Goal: Task Accomplishment & Management: Use online tool/utility

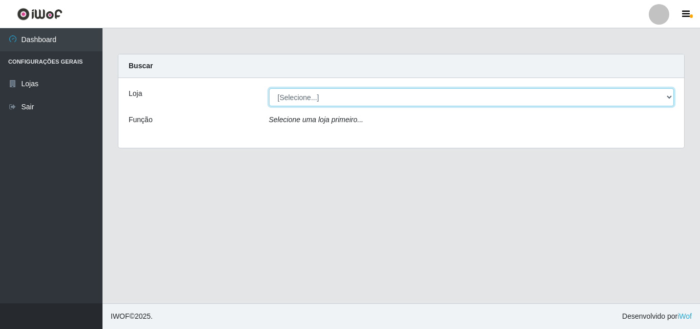
click at [276, 94] on select "[Selecione...] Bemais Supermercados - [GEOGRAPHIC_DATA]" at bounding box center [471, 97] width 405 height 18
select select "249"
click at [269, 88] on select "[Selecione...] Bemais Supermercados - [GEOGRAPHIC_DATA]" at bounding box center [471, 97] width 405 height 18
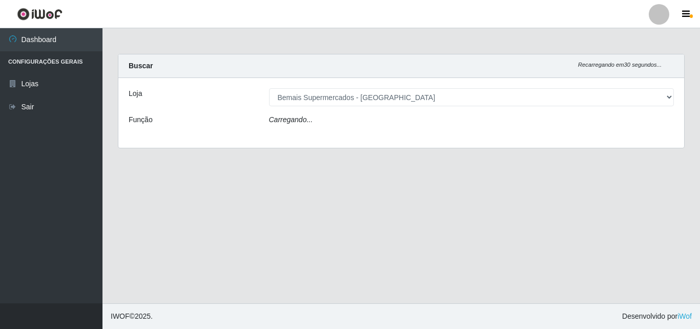
click at [297, 126] on div "Carregando..." at bounding box center [471, 121] width 421 height 15
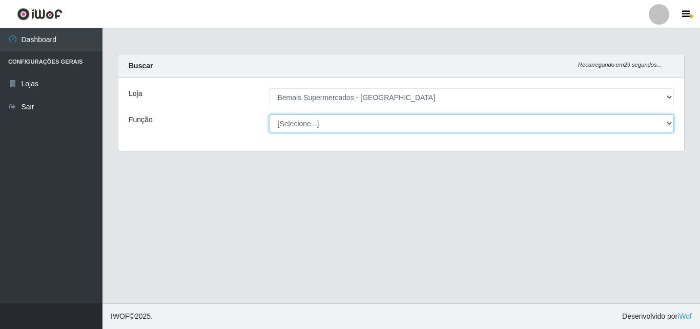
click at [300, 122] on select "[Selecione...] ASG ASG + ASG ++ Auxiliar de Depósito Auxiliar de Depósito + Aux…" at bounding box center [471, 123] width 405 height 18
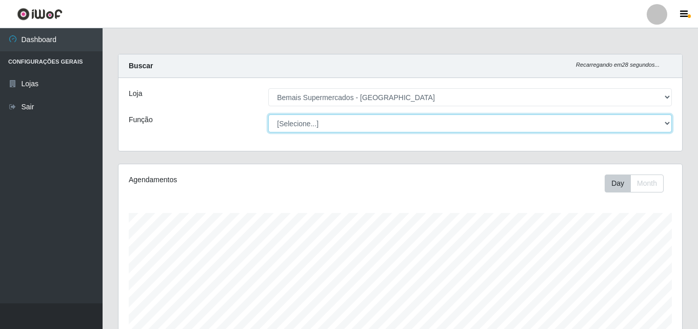
scroll to position [213, 563]
select select "124"
click at [268, 114] on select "[Selecione...] ASG ASG + ASG ++ Auxiliar de Depósito Auxiliar de Depósito + Aux…" at bounding box center [469, 123] width 403 height 18
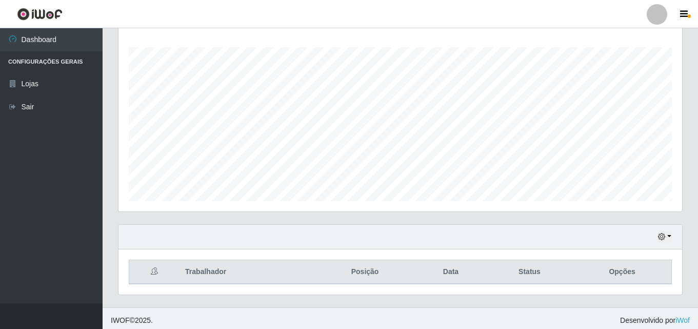
scroll to position [170, 0]
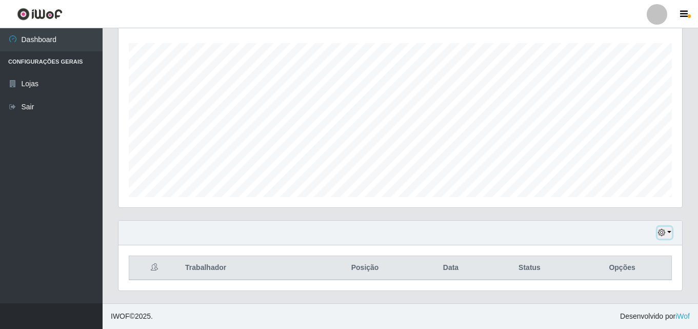
click at [665, 230] on icon "button" at bounding box center [661, 232] width 7 height 7
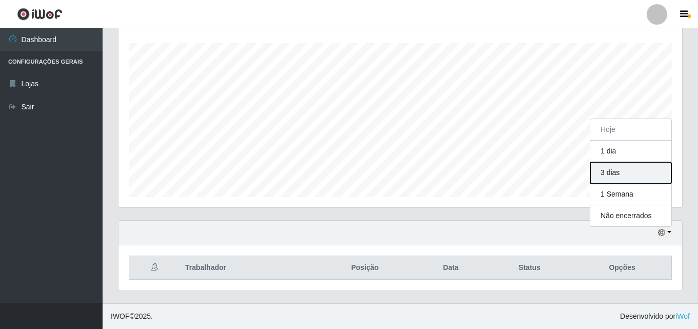
click at [616, 176] on button "3 dias" at bounding box center [630, 173] width 81 height 22
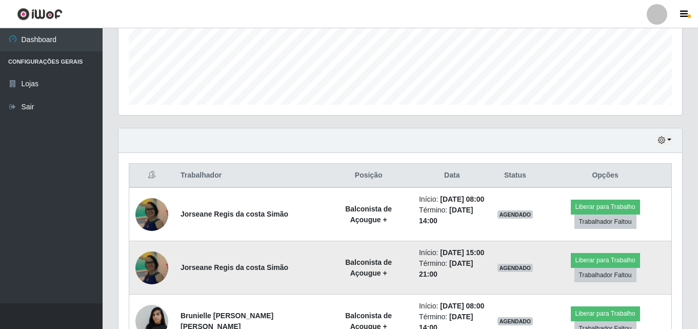
scroll to position [375, 0]
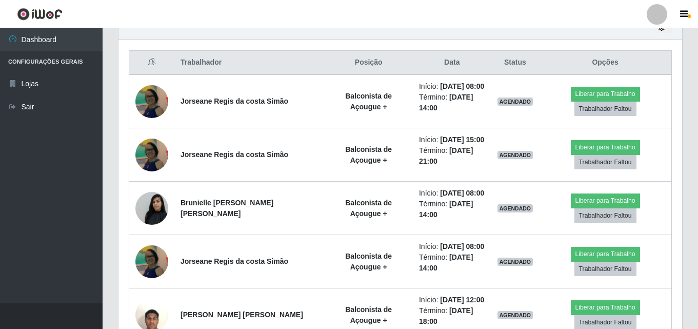
click at [683, 64] on div "Hoje 1 dia 3 [PERSON_NAME] 1 Semana Não encerrados Trabalhador Posição Data Sta…" at bounding box center [400, 216] width 580 height 403
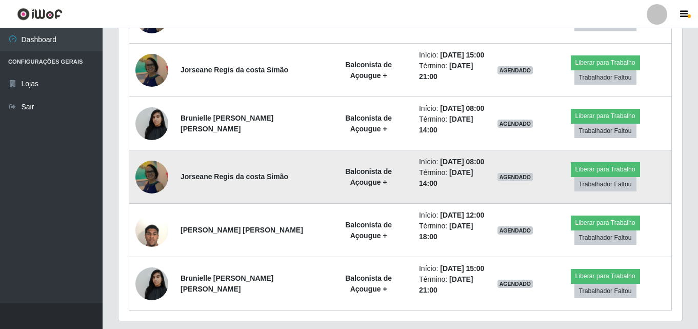
scroll to position [477, 0]
